Goal: Transaction & Acquisition: Download file/media

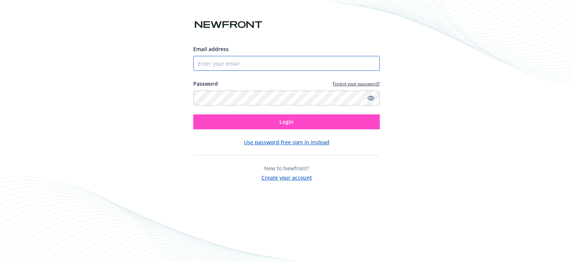
type input "[EMAIL_ADDRESS][DOMAIN_NAME]"
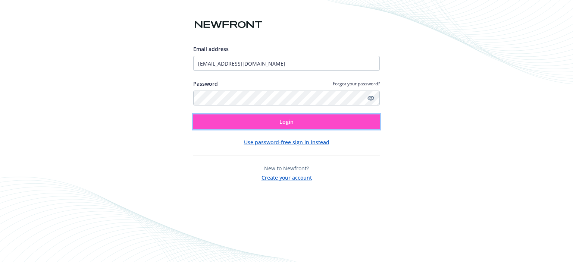
click at [281, 120] on span "Login" at bounding box center [286, 121] width 14 height 7
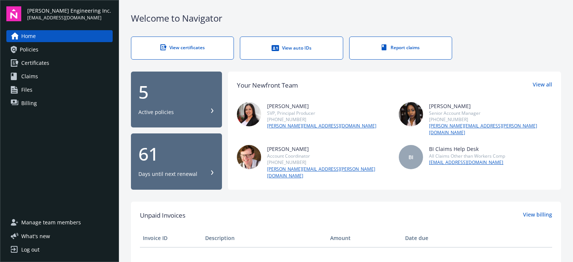
click at [193, 41] on link "View certificates" at bounding box center [182, 48] width 103 height 23
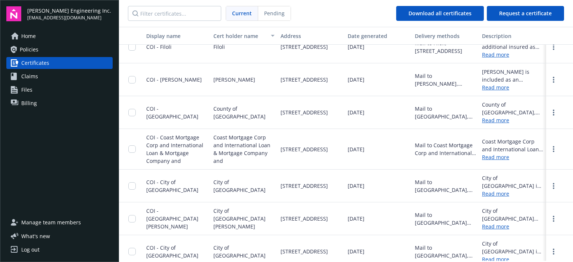
scroll to position [1045, 0]
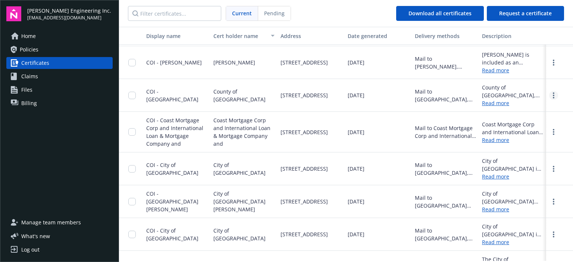
click at [552, 94] on icon "more" at bounding box center [552, 95] width 1 height 6
click at [531, 112] on link "Download" at bounding box center [533, 110] width 49 height 15
